Goal: Navigation & Orientation: Find specific page/section

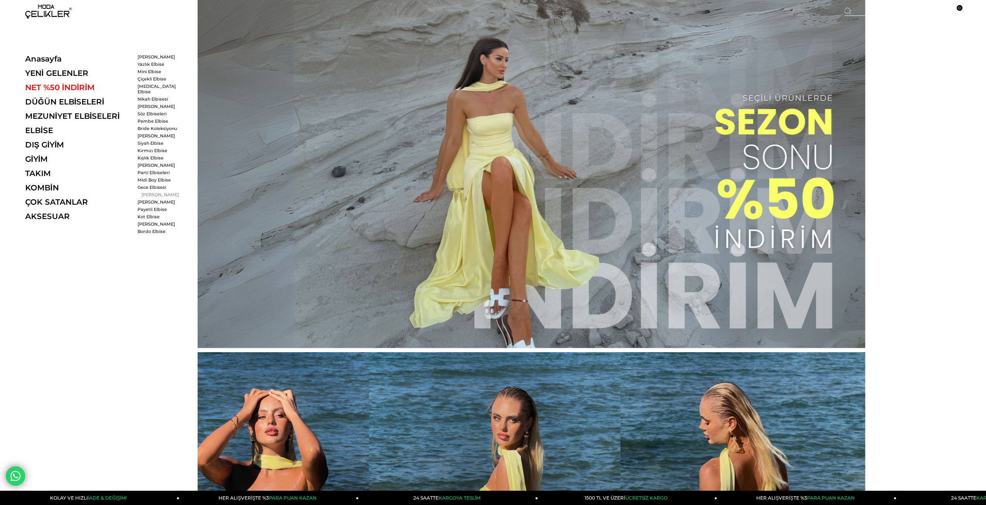
click at [158, 192] on link "[PERSON_NAME]" at bounding box center [159, 194] width 45 height 5
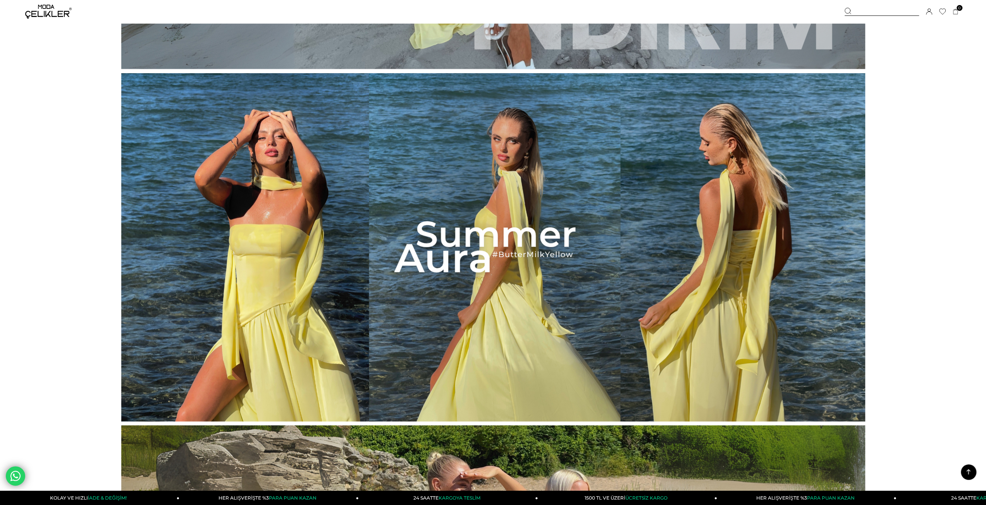
scroll to position [304, 0]
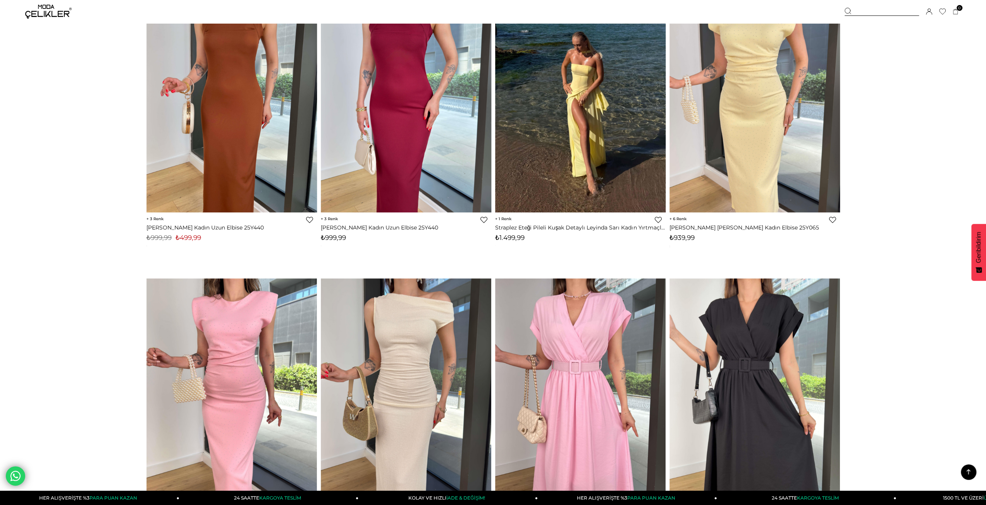
scroll to position [4791, 0]
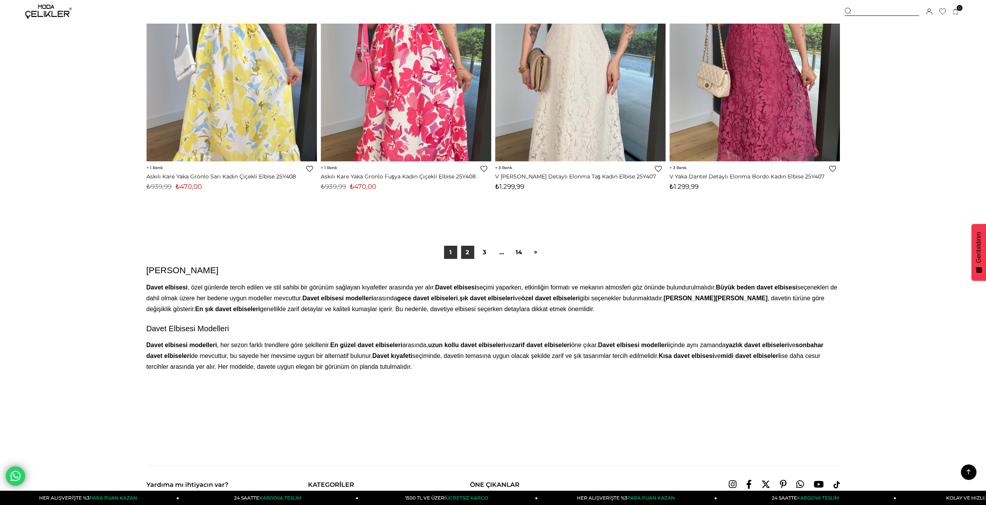
click at [462, 249] on link "2" at bounding box center [467, 252] width 13 height 13
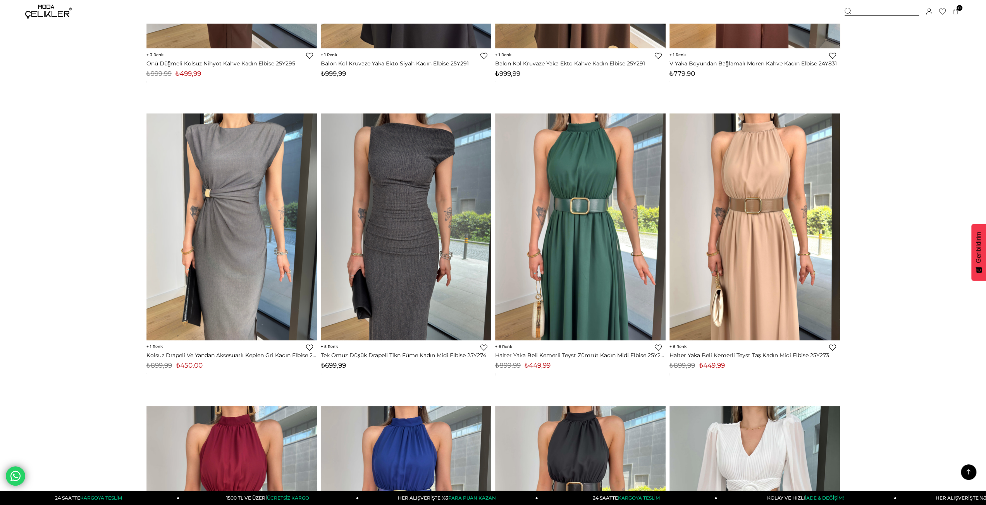
scroll to position [3794, 0]
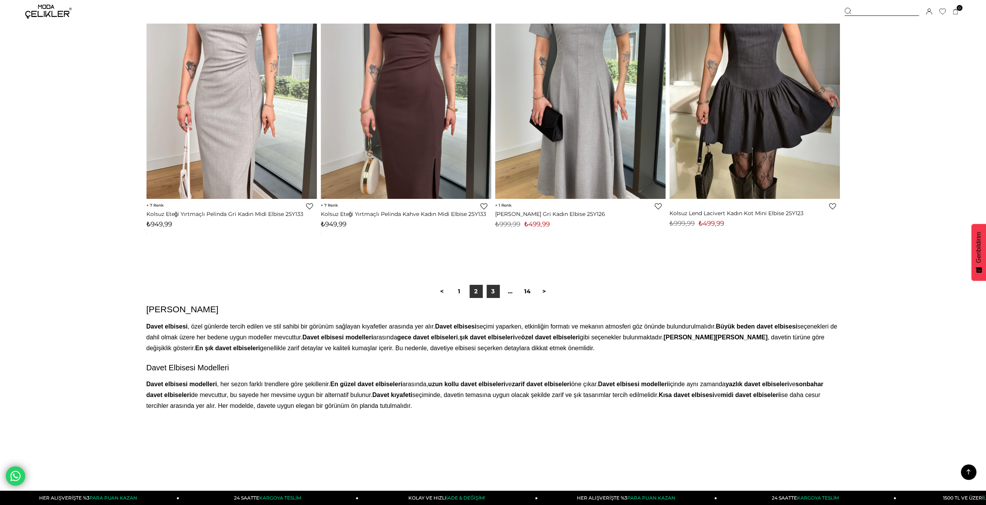
click at [495, 297] on link "3" at bounding box center [492, 291] width 13 height 13
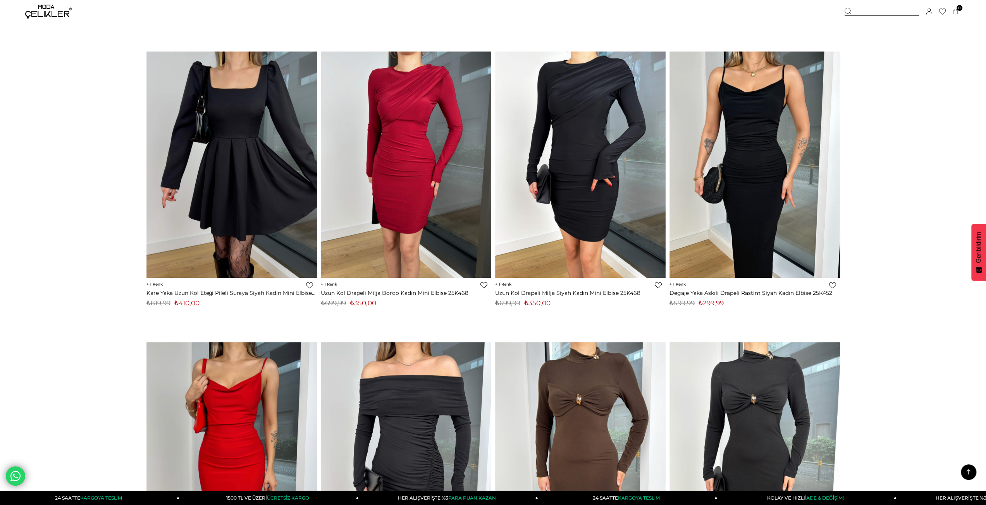
scroll to position [3561, 0]
